Goal: Task Accomplishment & Management: Use online tool/utility

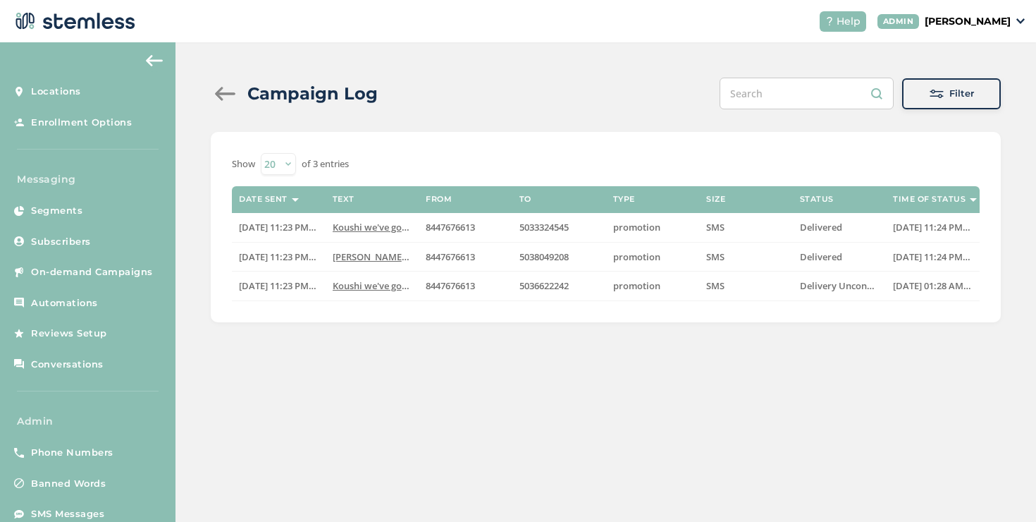
click at [226, 96] on div at bounding box center [225, 94] width 28 height 14
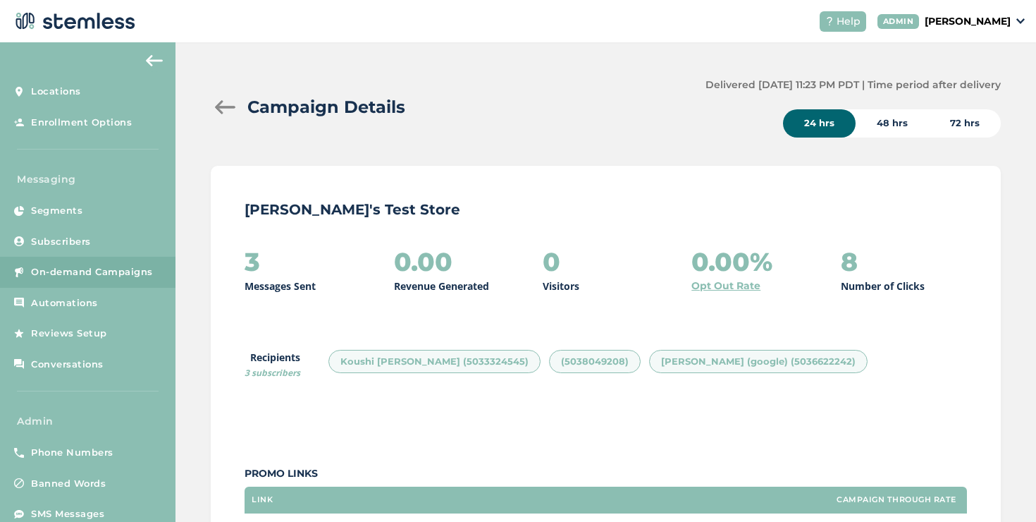
click at [220, 113] on div at bounding box center [225, 107] width 28 height 14
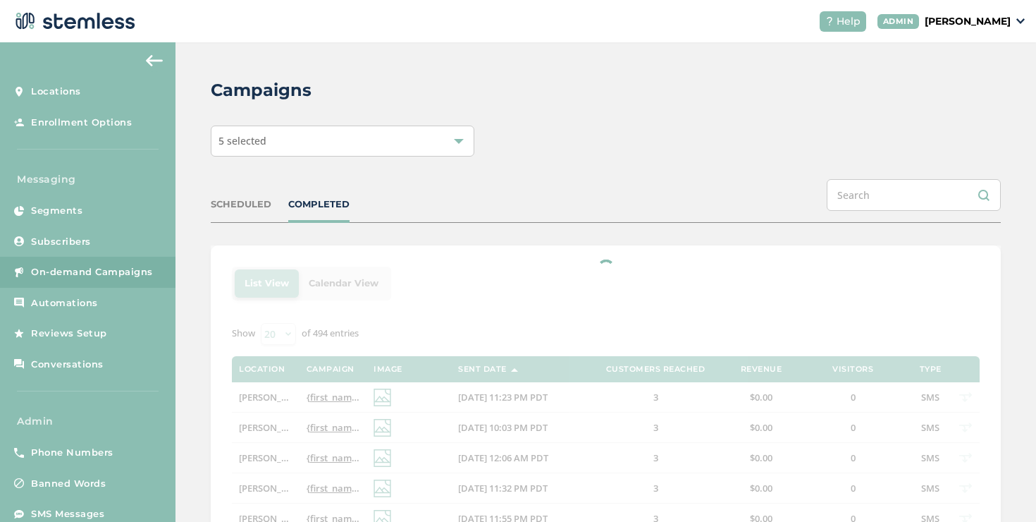
click at [307, 142] on div "5 selected" at bounding box center [343, 140] width 264 height 31
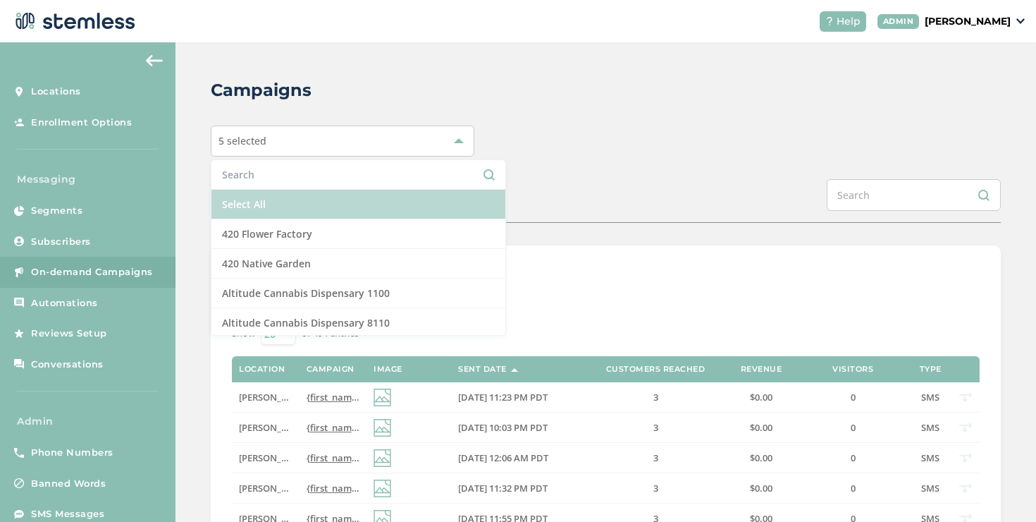
click at [280, 200] on li "Select All" at bounding box center [358, 205] width 294 height 30
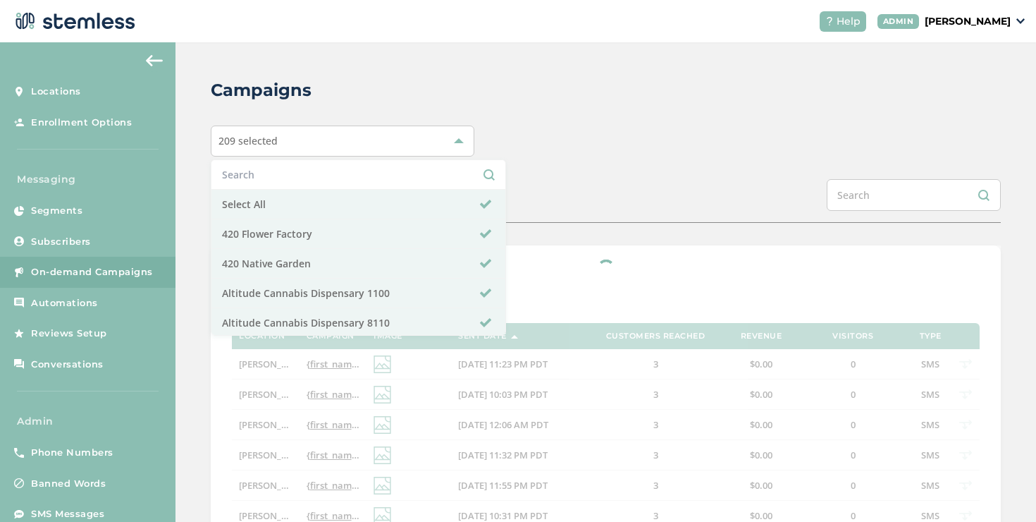
click at [530, 171] on div "Campaigns 209 selected Select All 420 Flower Factory 420 Native Garden Altitude…" at bounding box center [605, 526] width 860 height 969
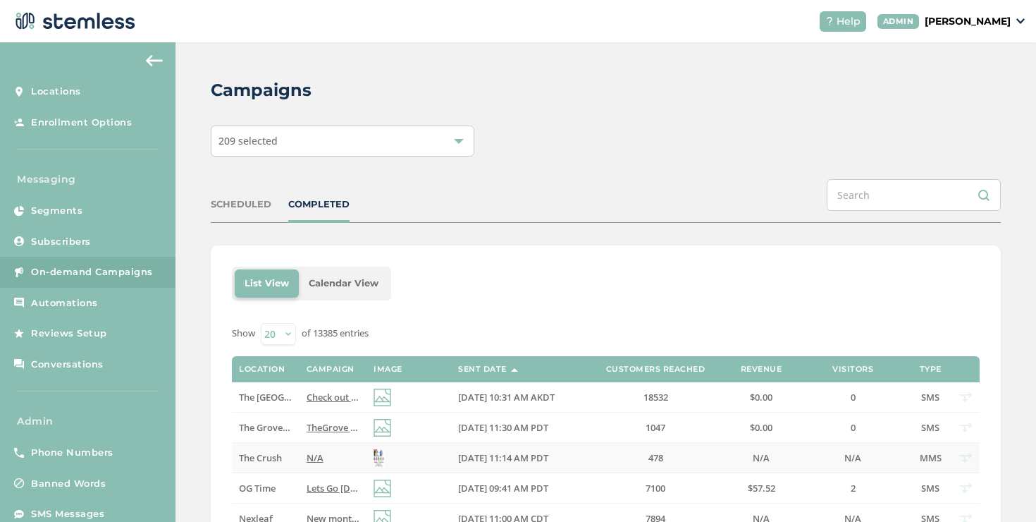
click at [276, 449] on td "The Crush" at bounding box center [265, 458] width 67 height 30
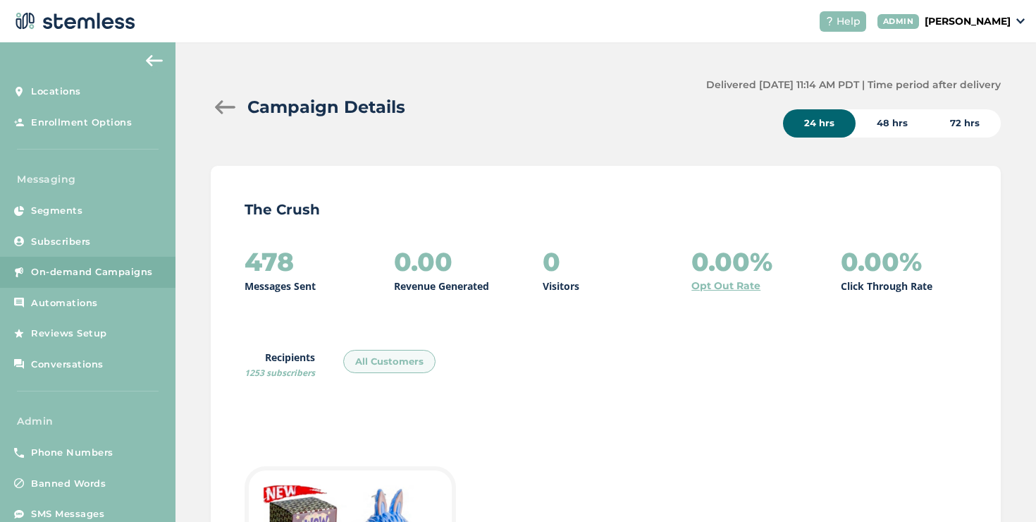
click at [226, 113] on div at bounding box center [225, 107] width 28 height 14
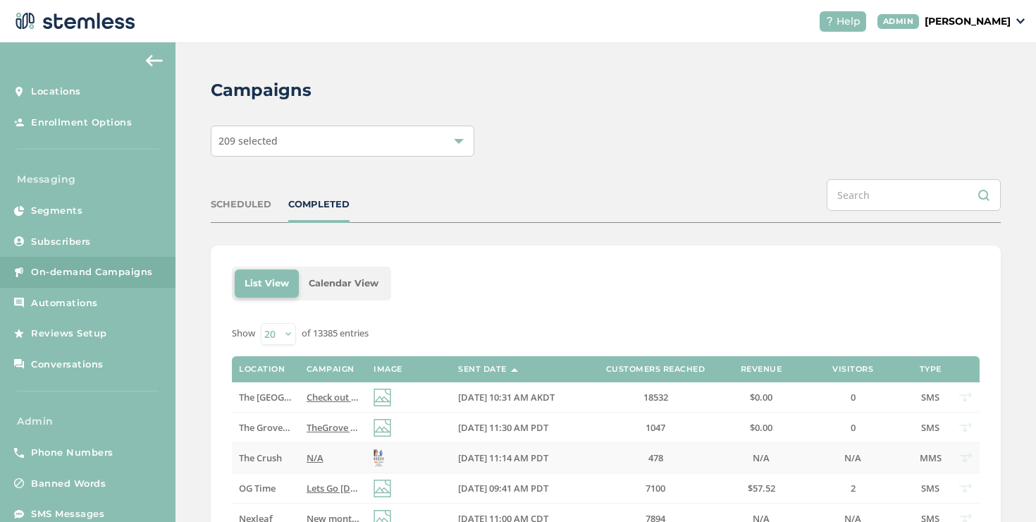
click at [321, 458] on label "N/A" at bounding box center [333, 458] width 53 height 12
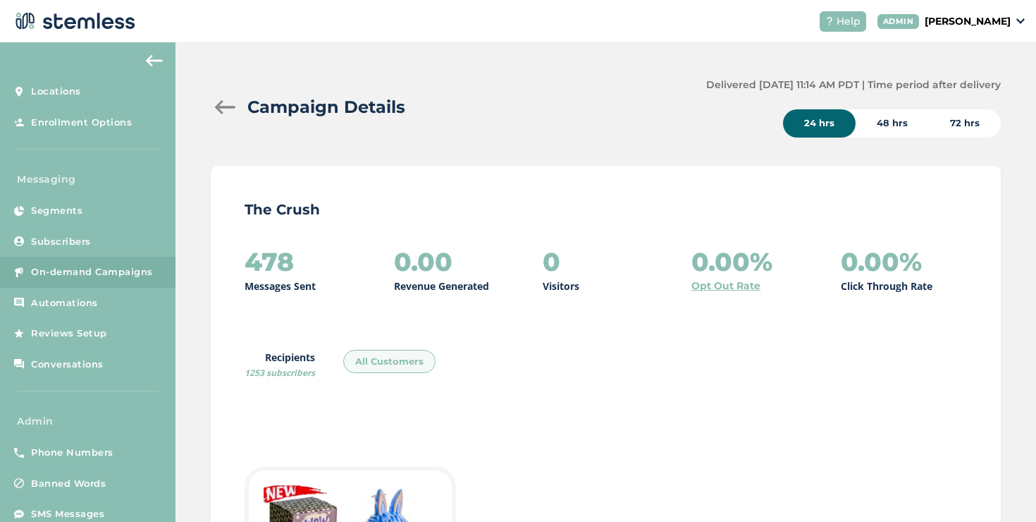
click at [226, 109] on div at bounding box center [225, 107] width 28 height 14
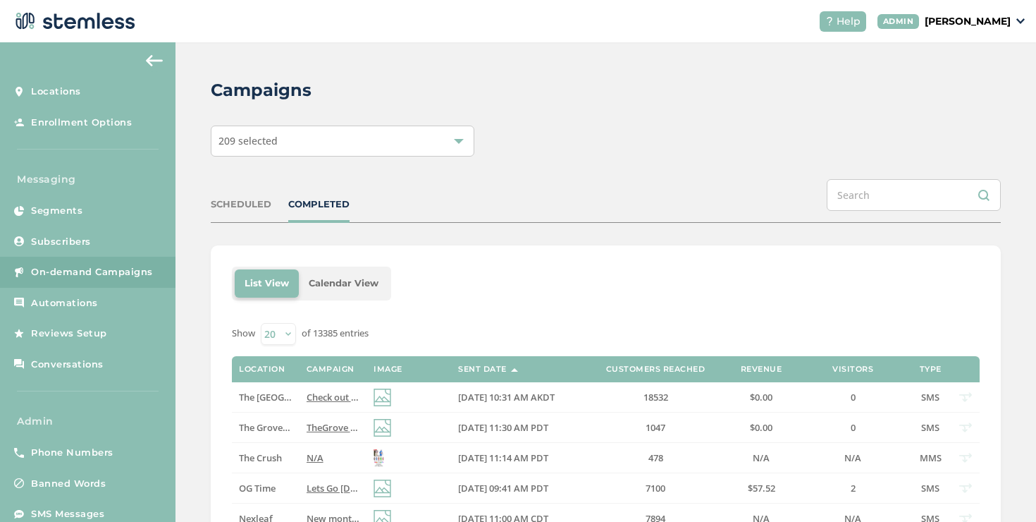
click at [318, 398] on span "Check out exclusive Red Light PFD deals! Our BIGGEST sale of the year! Reply EN…" at bounding box center [503, 396] width 392 height 13
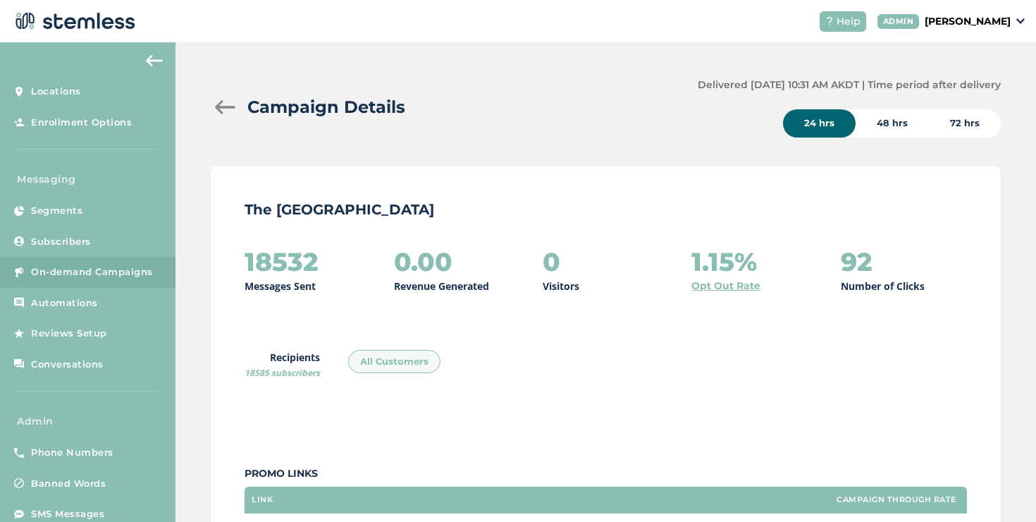
click at [223, 106] on div at bounding box center [225, 107] width 28 height 14
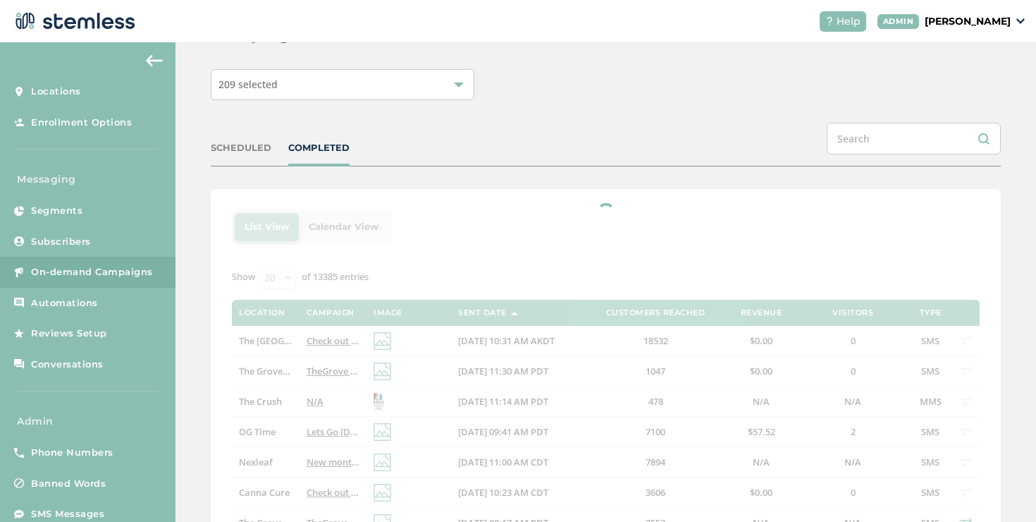
scroll to position [204, 0]
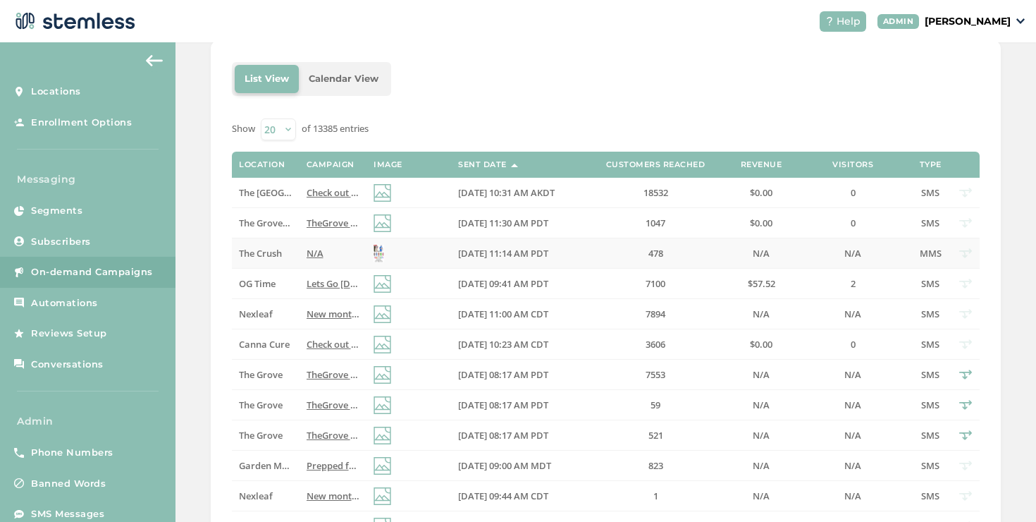
click at [300, 257] on td "N/A" at bounding box center [333, 253] width 67 height 30
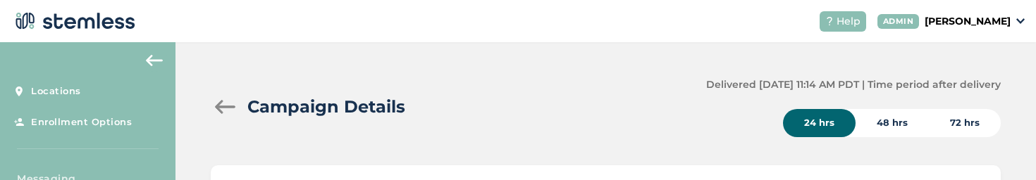
click at [224, 111] on div at bounding box center [225, 107] width 28 height 14
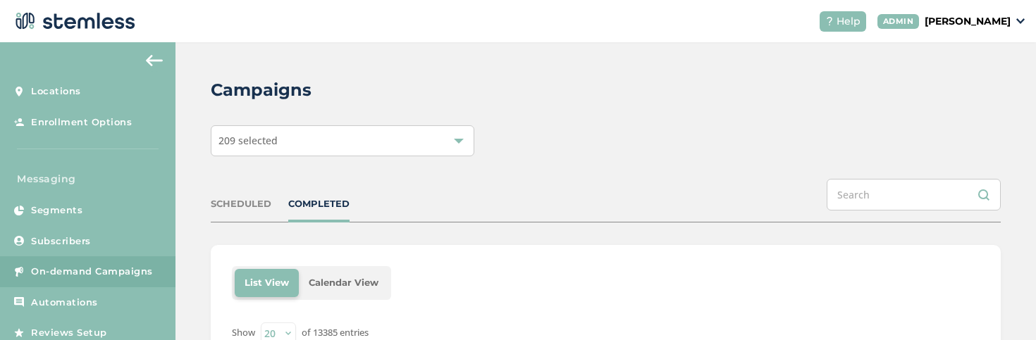
click at [433, 140] on div "209 selected" at bounding box center [343, 140] width 264 height 31
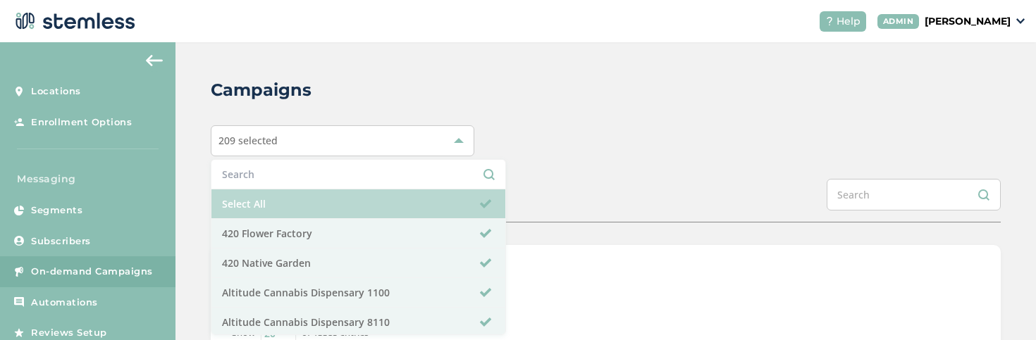
click at [279, 209] on li "Select All" at bounding box center [358, 205] width 294 height 30
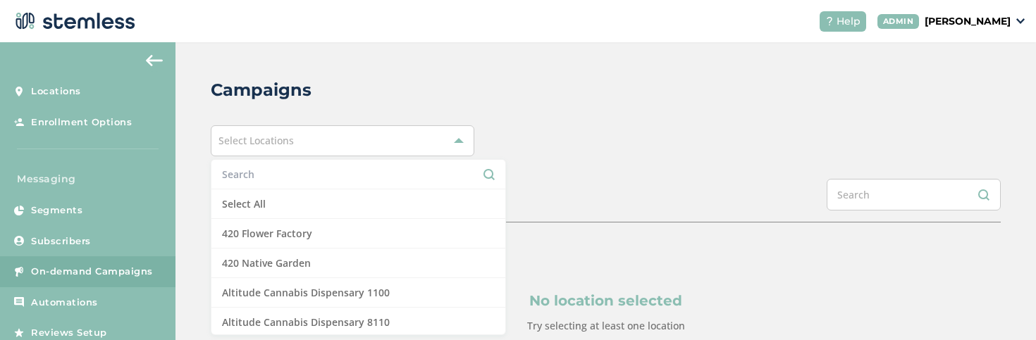
click at [278, 181] on input "text" at bounding box center [358, 174] width 273 height 15
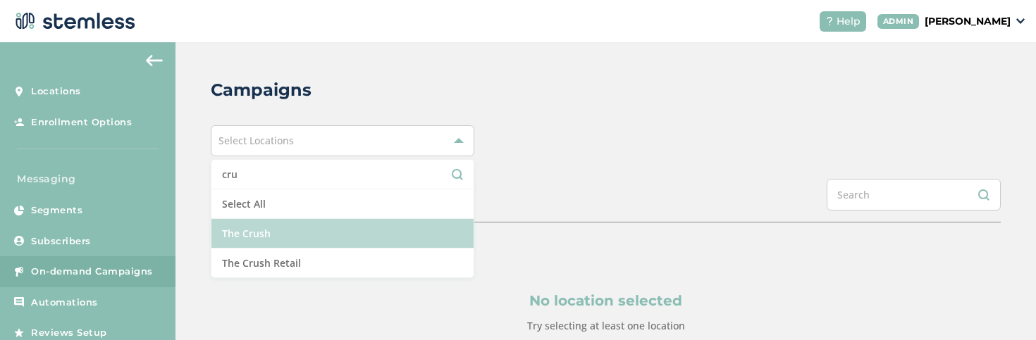
type input "cru"
click at [284, 240] on li "The Crush" at bounding box center [342, 234] width 262 height 30
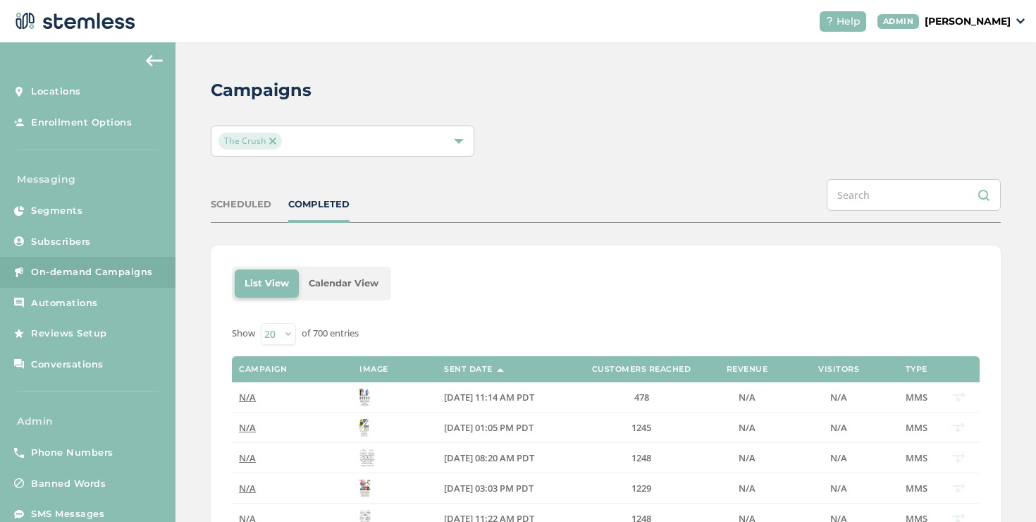
click at [424, 142] on div "The Crush" at bounding box center [335, 140] width 234 height 17
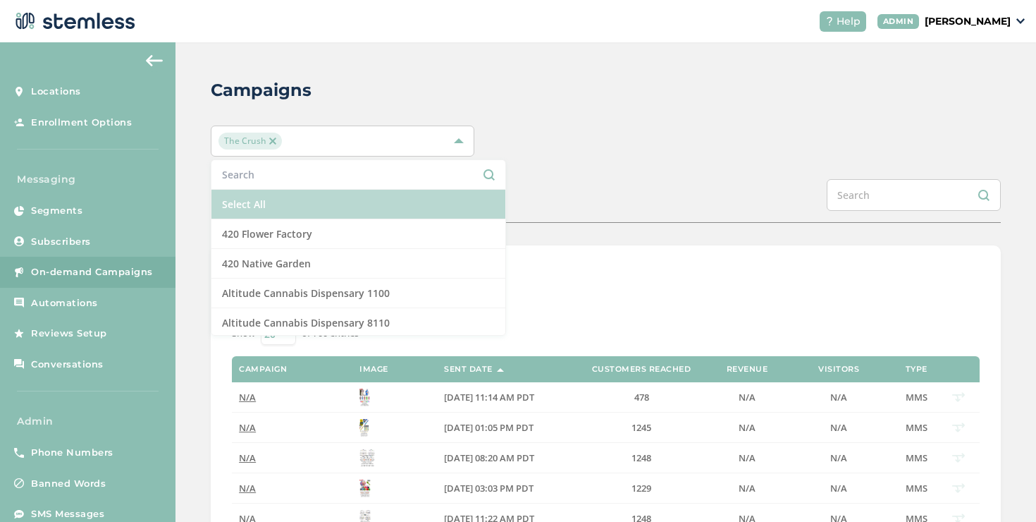
click at [269, 195] on li "Select All" at bounding box center [358, 205] width 294 height 30
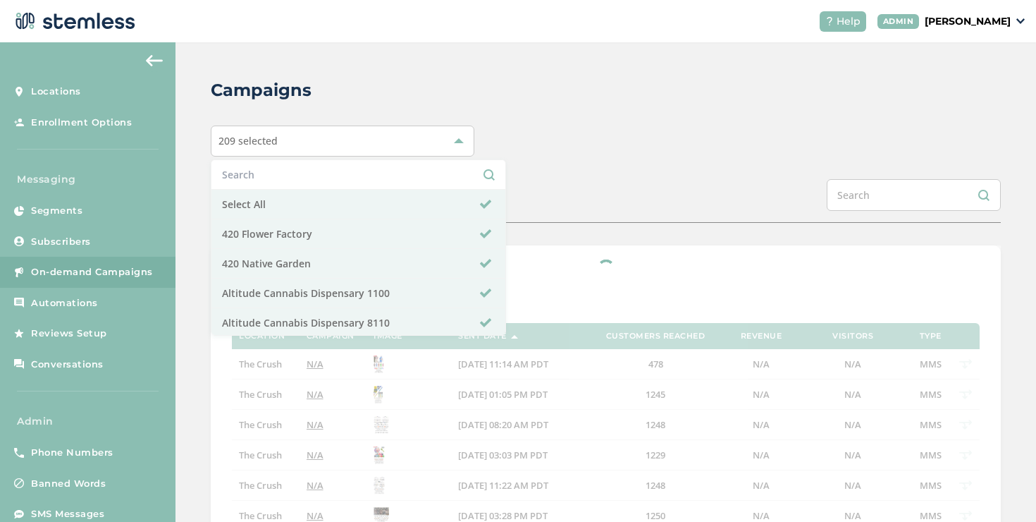
click at [591, 175] on div "Campaigns 209 selected Select All 420 Flower Factory 420 Native Garden Altitude…" at bounding box center [605, 526] width 860 height 969
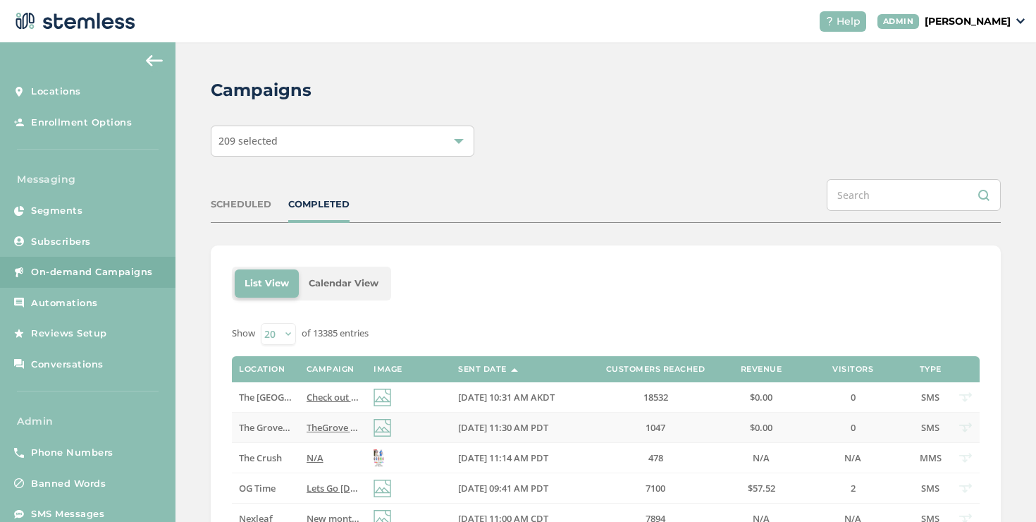
click at [319, 422] on span "TheGrove La Mesa: You have a new notification waiting for you, {first_name}! Re…" at bounding box center [519, 427] width 424 height 13
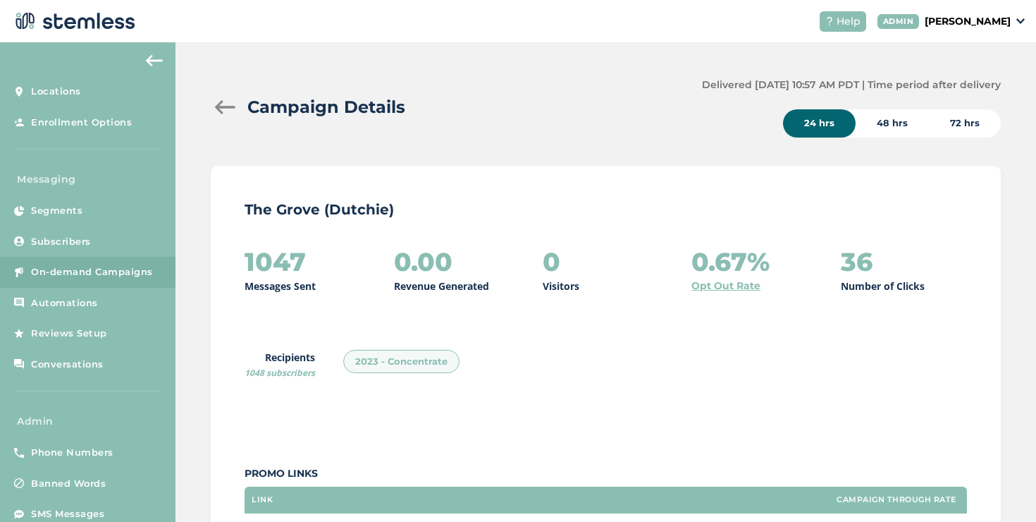
click at [220, 104] on div at bounding box center [225, 107] width 28 height 14
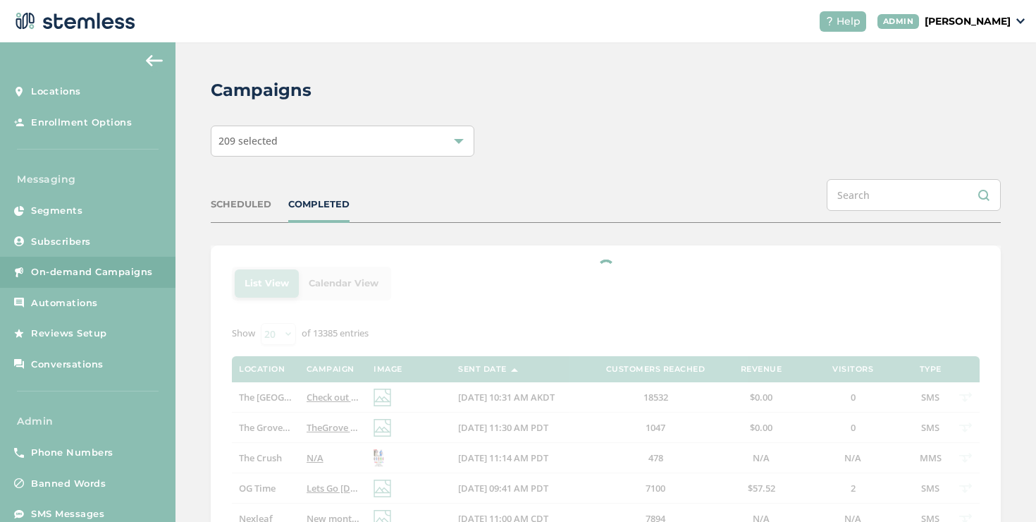
scroll to position [189, 0]
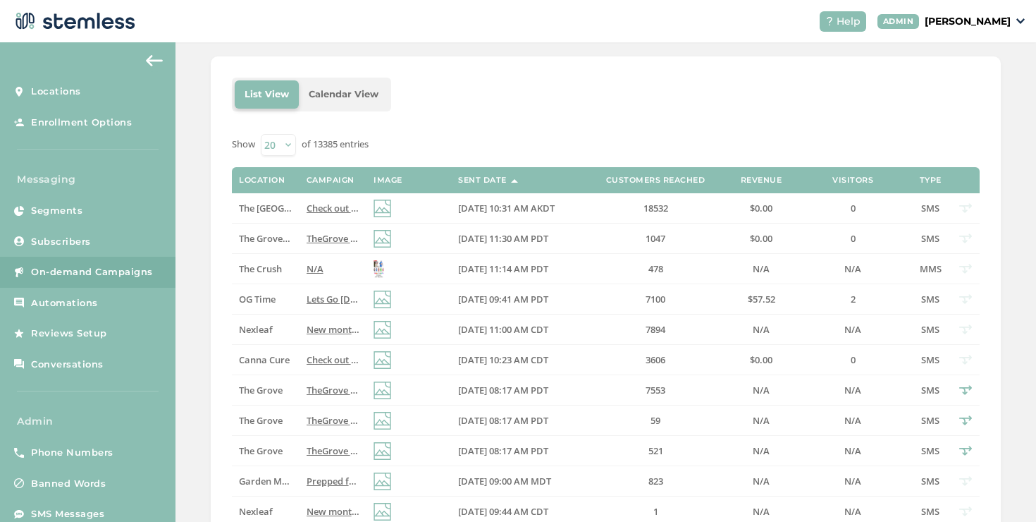
click at [321, 302] on span "Lets Go [DATE]! Up To 40% Off Your Favorite Brands [DATE] at OG Time in [GEOGRA…" at bounding box center [618, 298] width 623 height 13
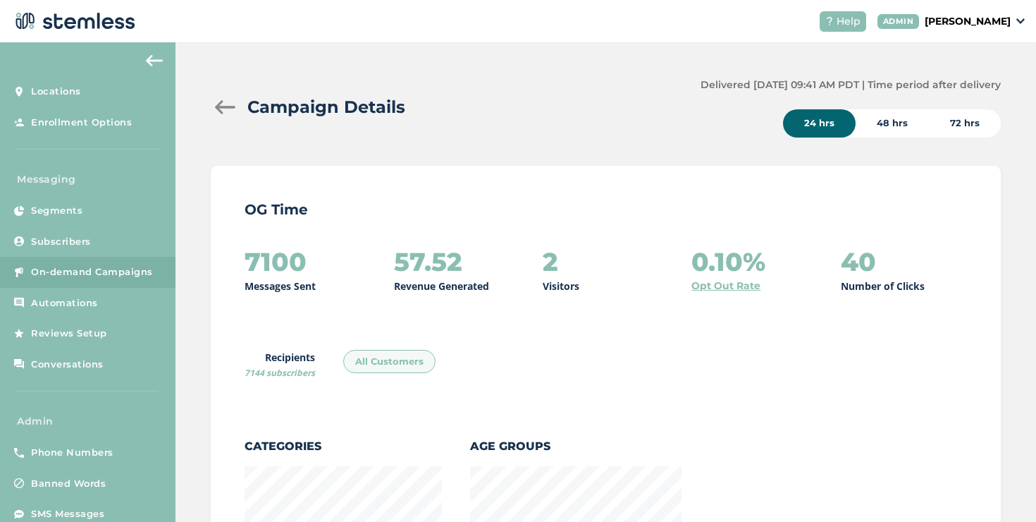
scroll to position [1537, 782]
click at [231, 106] on div at bounding box center [225, 107] width 28 height 14
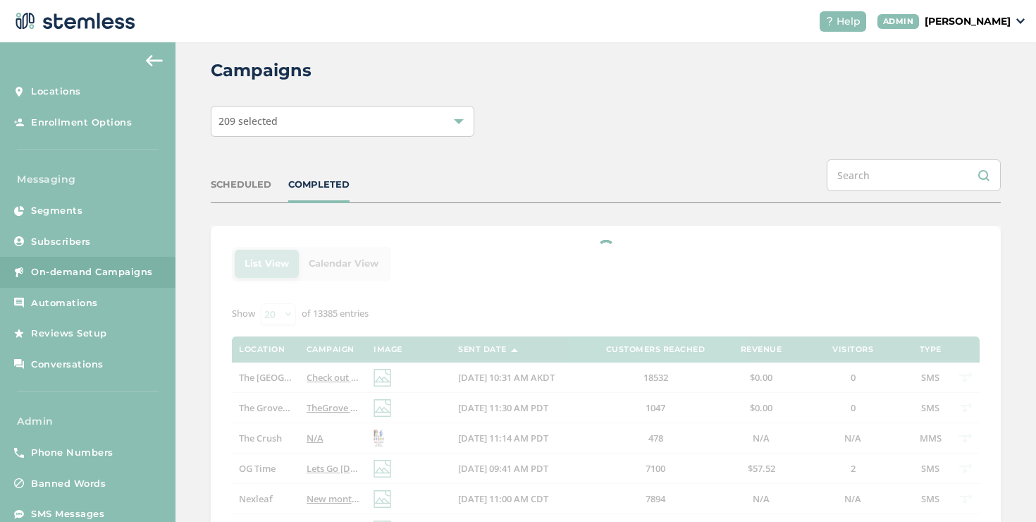
scroll to position [100, 0]
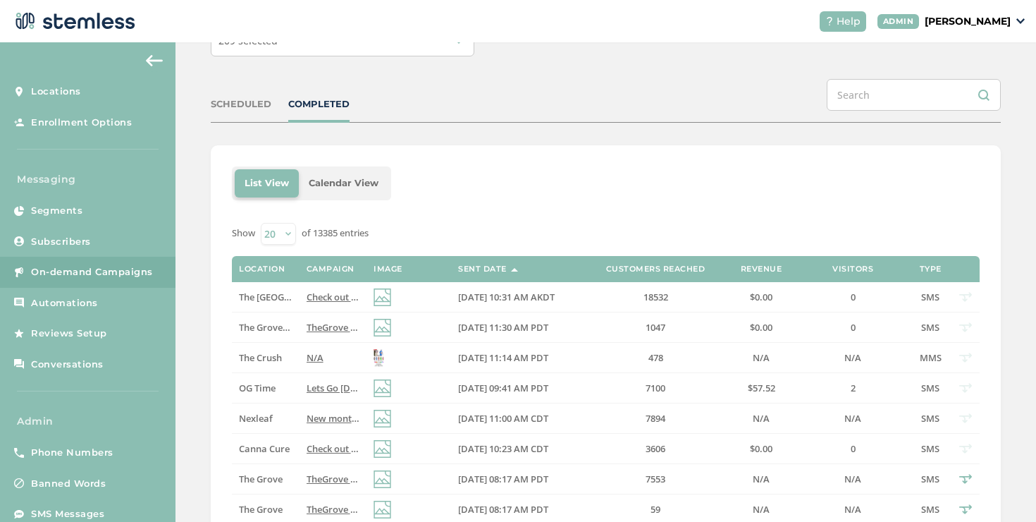
click at [304, 110] on div "SCHEDULED COMPLETED" at bounding box center [606, 101] width 790 height 44
click at [310, 107] on div "COMPLETED" at bounding box center [318, 104] width 61 height 14
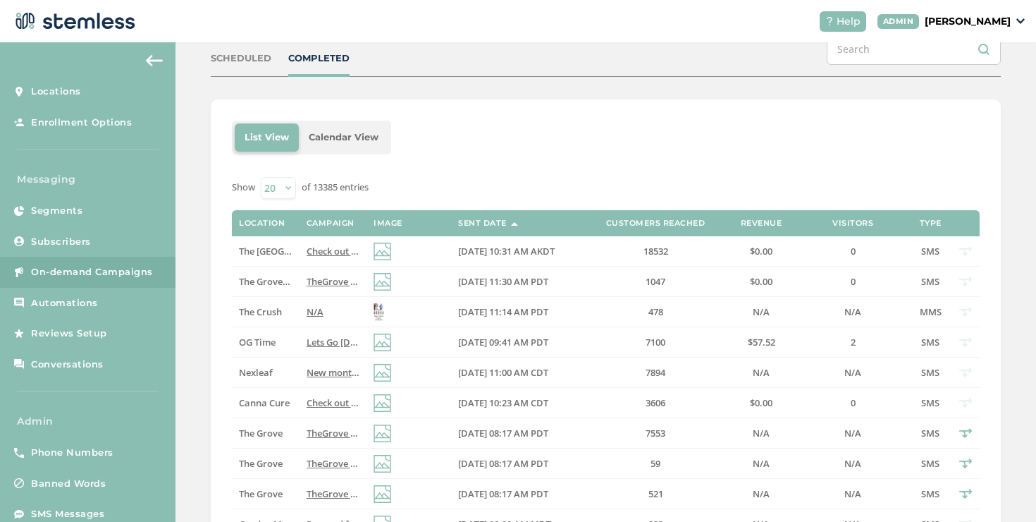
scroll to position [87, 0]
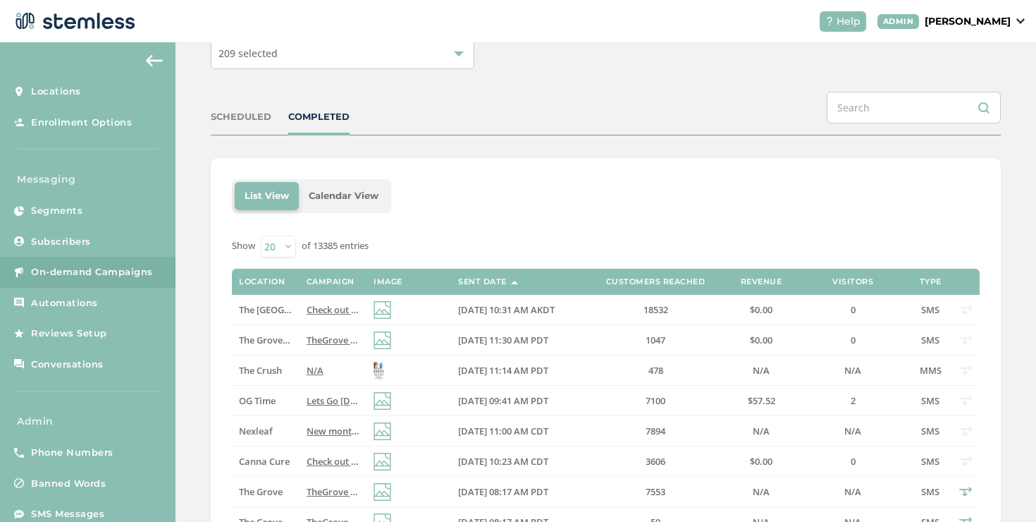
click at [306, 121] on div "COMPLETED" at bounding box center [318, 117] width 61 height 14
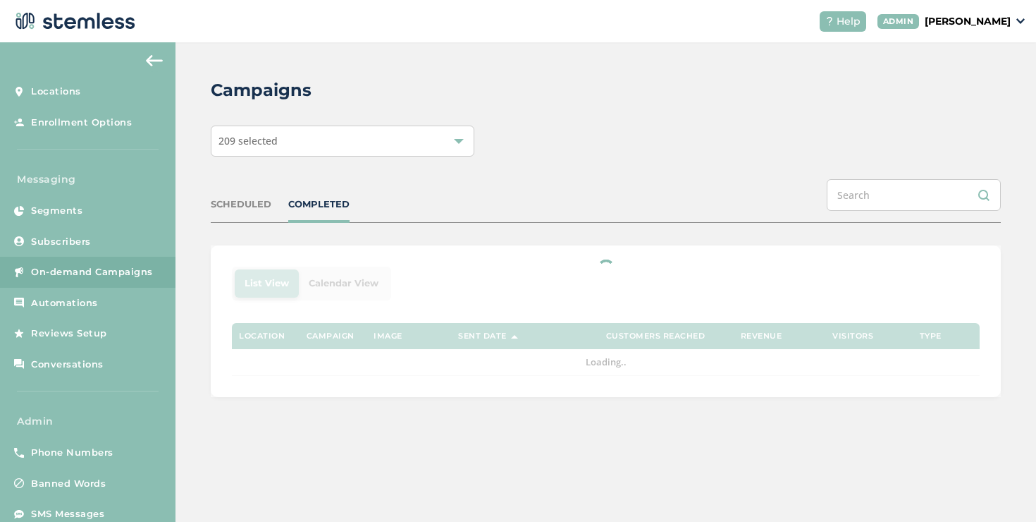
scroll to position [0, 0]
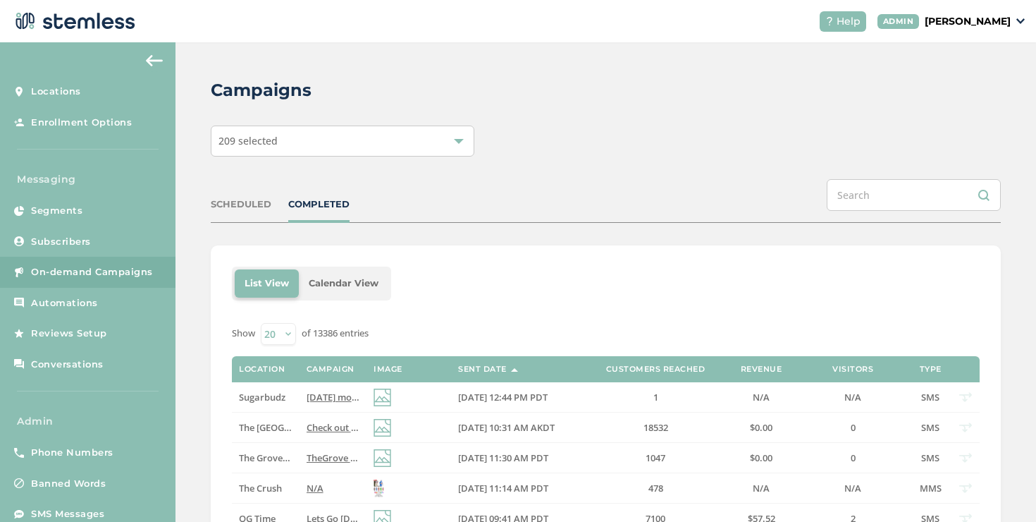
click at [340, 206] on div "COMPLETED" at bounding box center [318, 204] width 61 height 14
